Goal: Transaction & Acquisition: Obtain resource

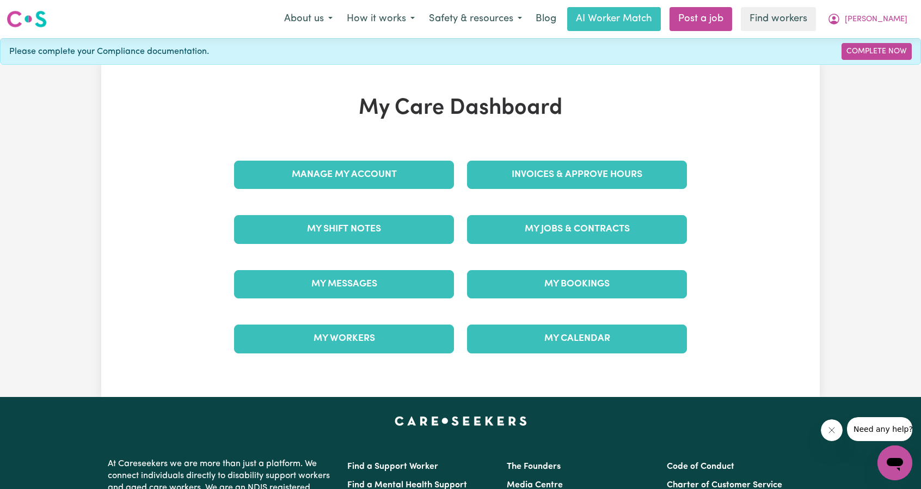
drag, startPoint x: 0, startPoint y: 0, endPoint x: 633, endPoint y: 141, distance: 648.2
click at [633, 143] on div "My Care Dashboard Manage My Account Invoices & Approve Hours My Shift Notes My …" at bounding box center [460, 230] width 479 height 271
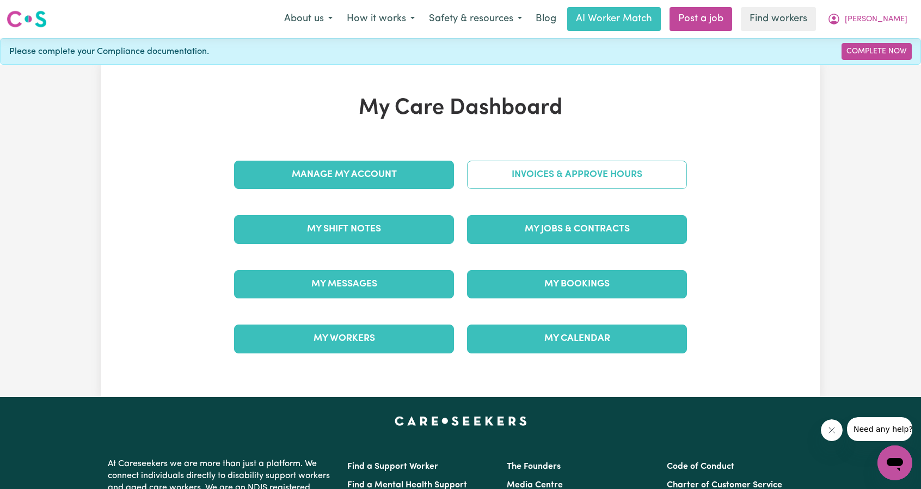
click at [613, 164] on link "Invoices & Approve Hours" at bounding box center [577, 175] width 220 height 28
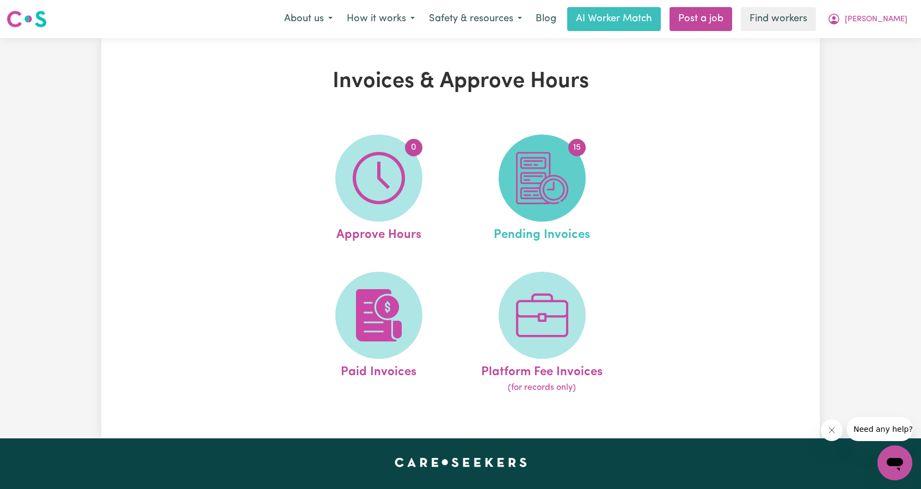
click at [579, 183] on span "15" at bounding box center [542, 177] width 87 height 87
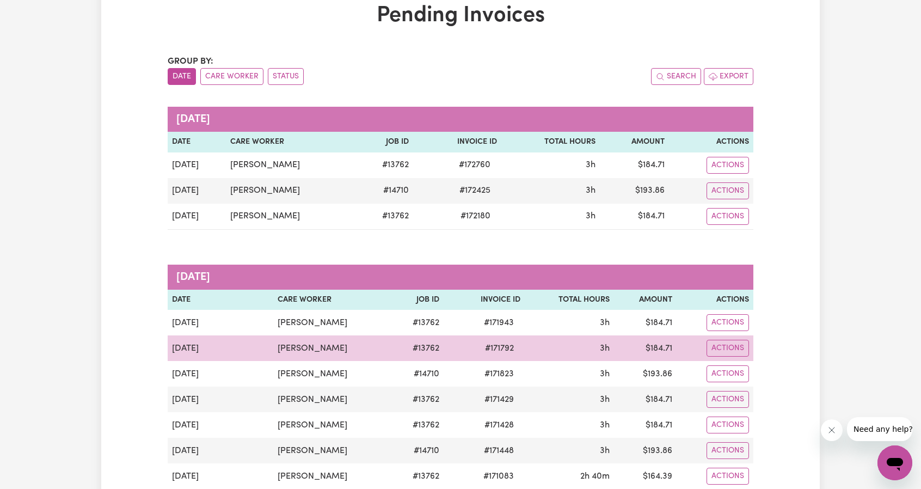
scroll to position [54, 0]
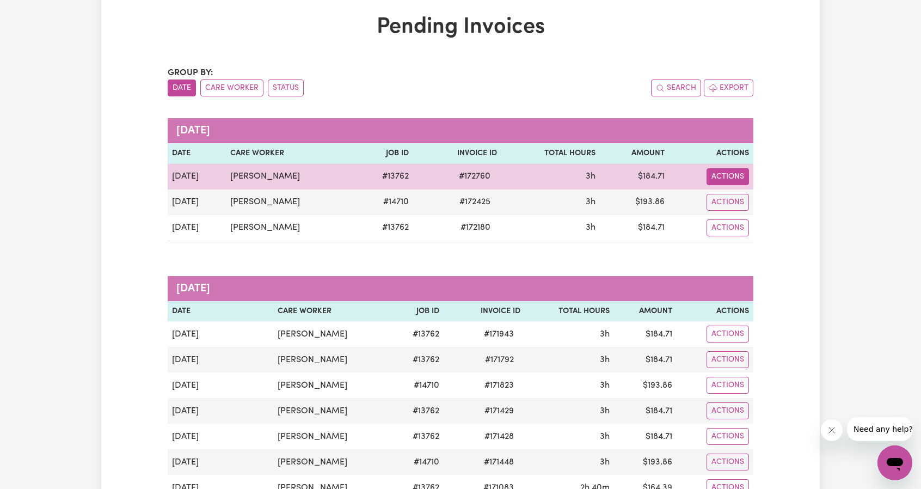
click at [727, 171] on button "Actions" at bounding box center [728, 176] width 42 height 17
click at [724, 193] on link "Download Invoice" at bounding box center [755, 202] width 100 height 22
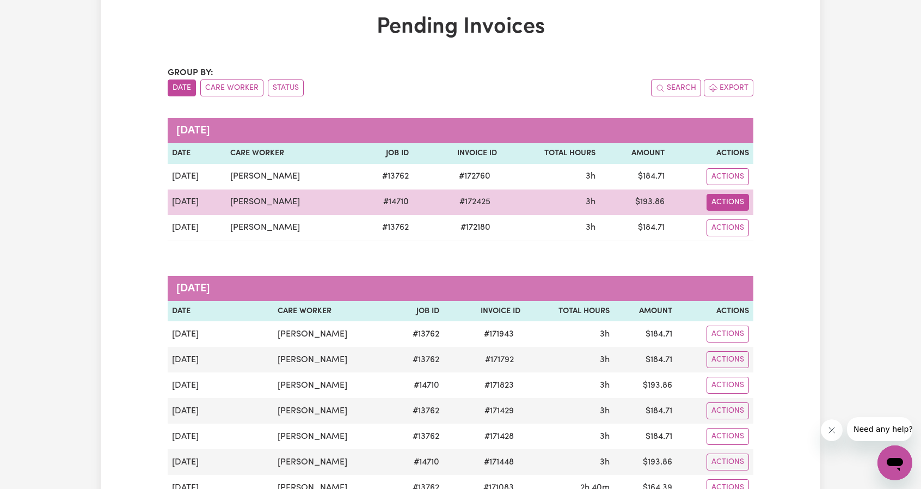
click at [726, 201] on button "Actions" at bounding box center [728, 202] width 42 height 17
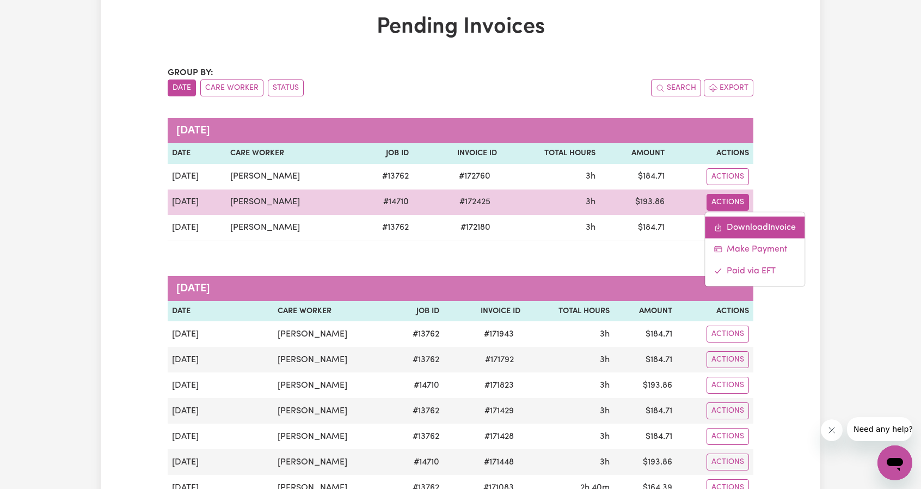
click at [749, 228] on link "Download Invoice" at bounding box center [755, 227] width 100 height 22
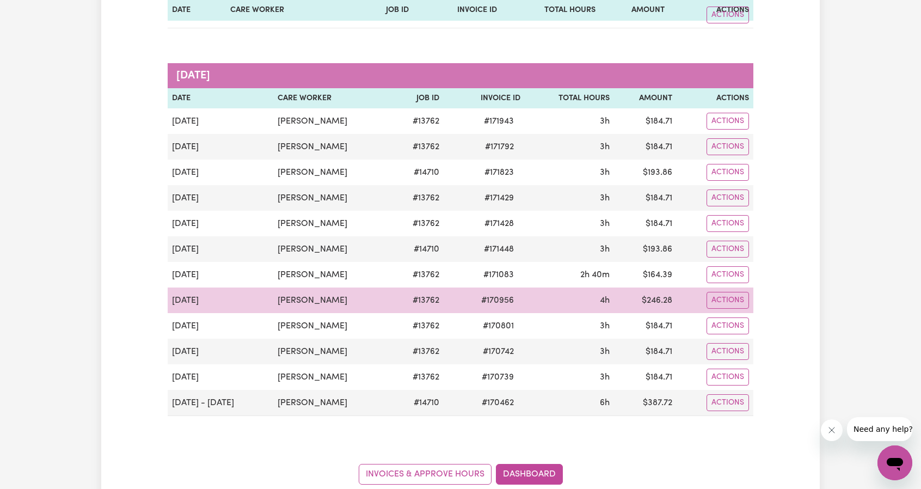
scroll to position [272, 0]
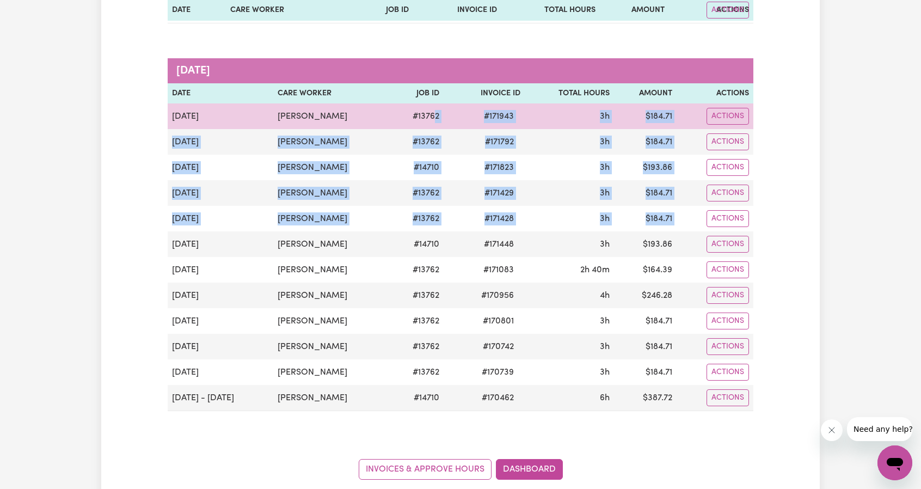
drag, startPoint x: 689, startPoint y: 213, endPoint x: 435, endPoint y: 113, distance: 273.6
click at [435, 113] on tbody "[DATE] [PERSON_NAME] # 13762 # 171943 3h $ 184.71 Actions [DATE] [PERSON_NAME] …" at bounding box center [461, 257] width 586 height 308
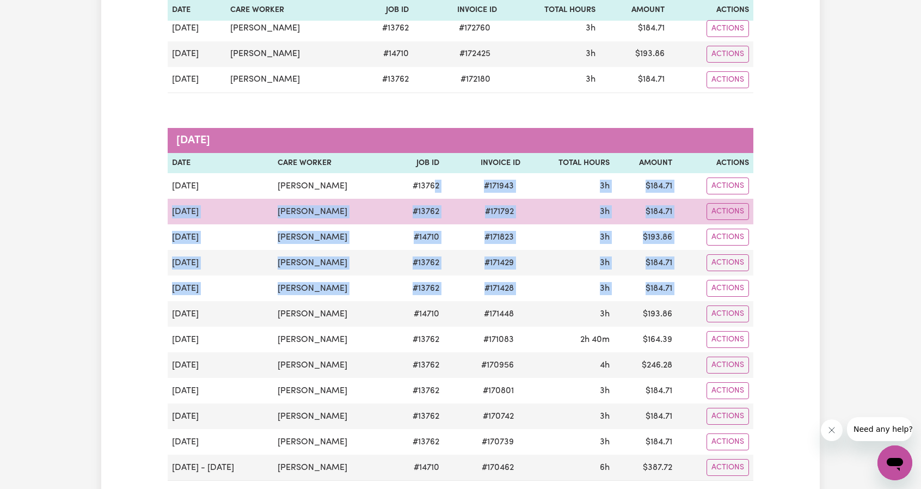
scroll to position [218, 0]
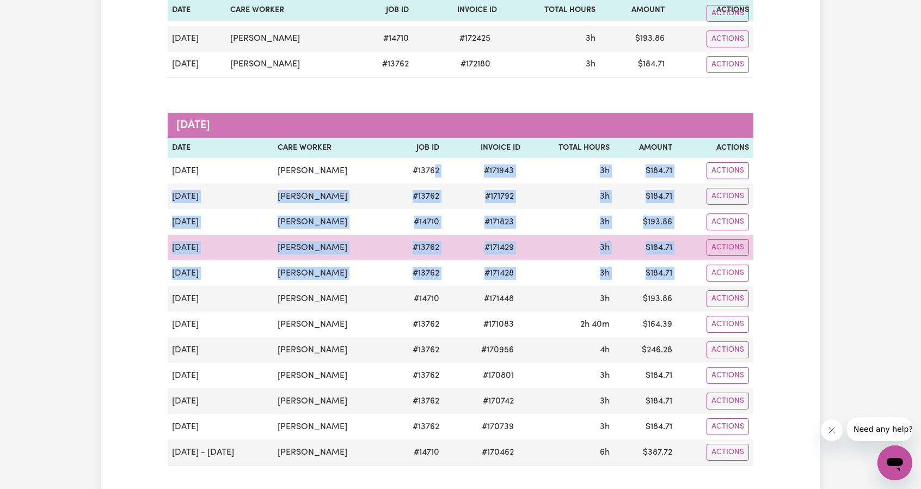
click at [585, 243] on td "3h" at bounding box center [569, 248] width 89 height 26
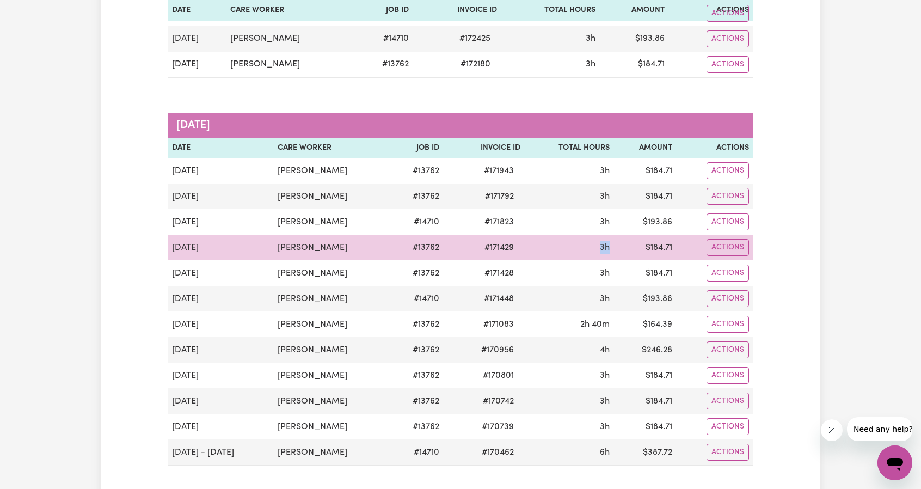
click at [585, 243] on td "3h" at bounding box center [569, 248] width 89 height 26
click at [603, 238] on td "3h" at bounding box center [569, 248] width 89 height 26
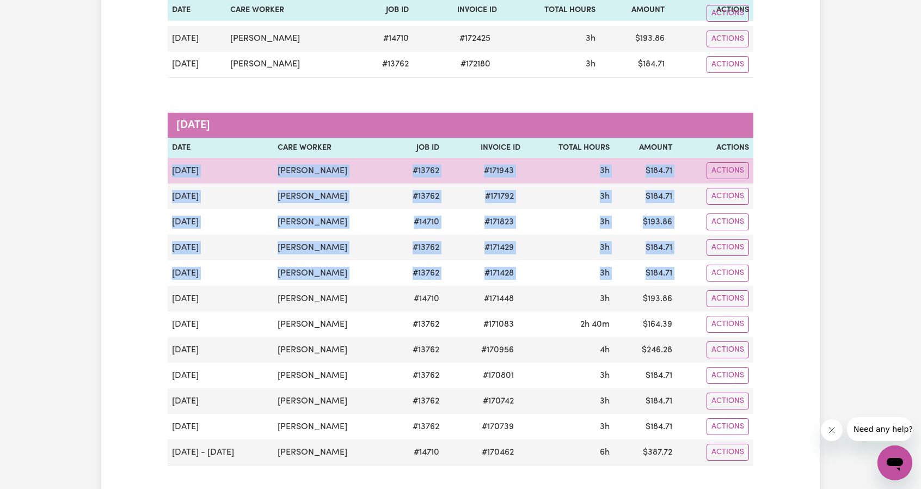
drag, startPoint x: 678, startPoint y: 271, endPoint x: 172, endPoint y: 174, distance: 515.6
click at [172, 174] on tbody "[DATE] [PERSON_NAME] # 13762 # 171943 3h $ 184.71 Actions [DATE] [PERSON_NAME] …" at bounding box center [461, 312] width 586 height 308
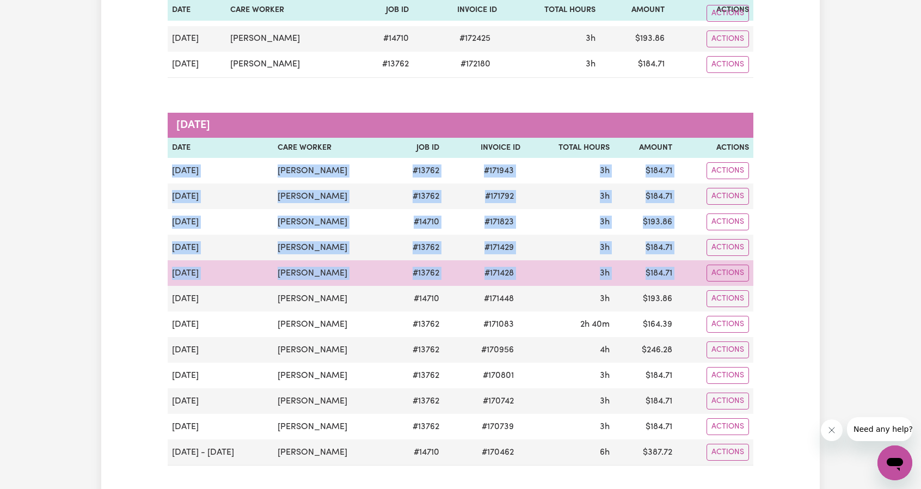
click at [409, 279] on td "# 13762" at bounding box center [416, 273] width 53 height 26
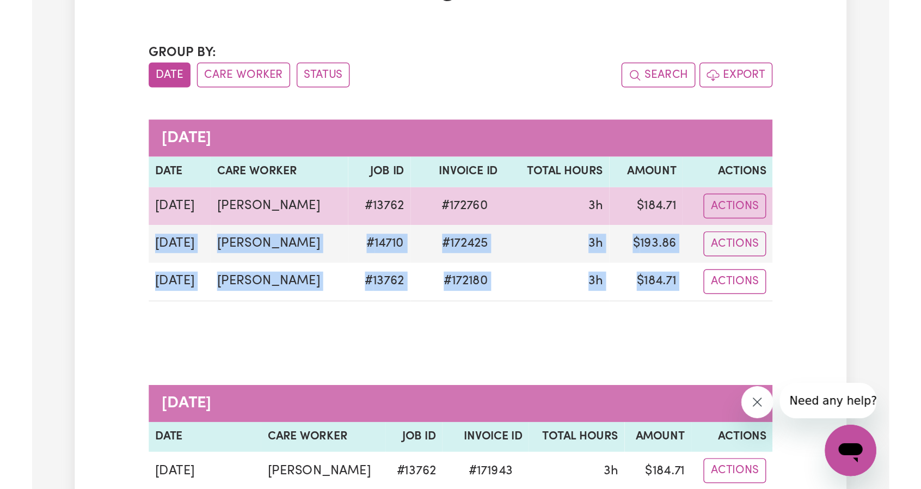
scroll to position [80, 0]
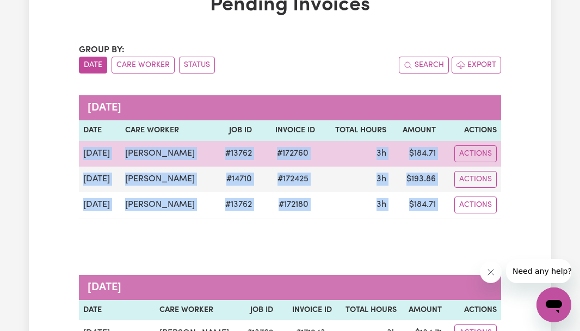
drag, startPoint x: 524, startPoint y: 172, endPoint x: 83, endPoint y: 151, distance: 441.0
click at [487, 152] on button "Actions" at bounding box center [476, 153] width 42 height 17
